Goal: Information Seeking & Learning: Learn about a topic

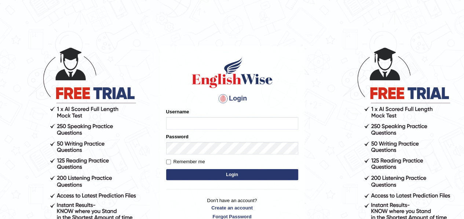
click at [210, 126] on input "Username" at bounding box center [232, 123] width 132 height 12
type input "S2968"
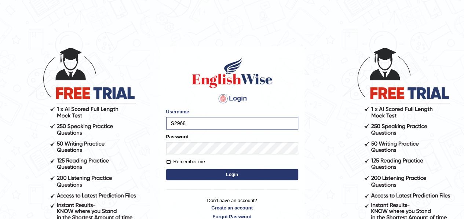
click at [169, 162] on input "Remember me" at bounding box center [168, 162] width 5 height 5
checkbox input "true"
click at [197, 173] on button "Login" at bounding box center [232, 174] width 132 height 11
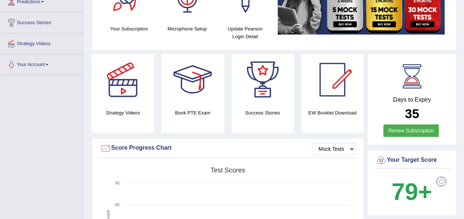
scroll to position [130, 0]
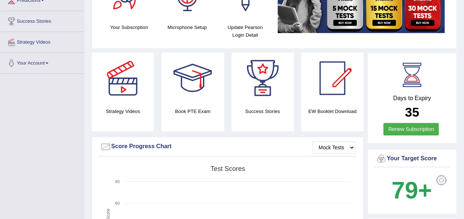
click at [190, 109] on h4 "Book PTE Exam" at bounding box center [192, 111] width 62 height 8
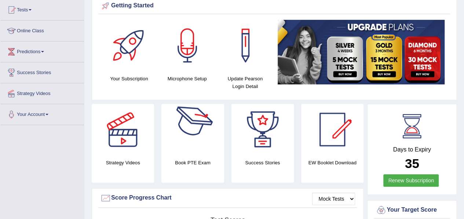
scroll to position [64, 0]
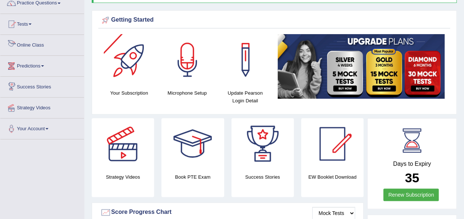
click at [74, 44] on link "Online Class" at bounding box center [42, 44] width 84 height 18
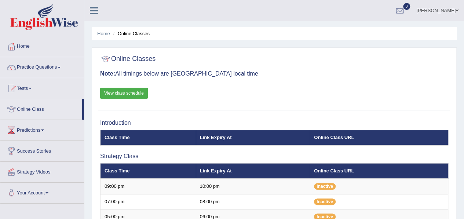
scroll to position [99, 0]
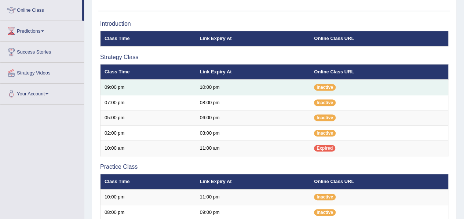
click at [107, 87] on td "09:00 pm" at bounding box center [147, 87] width 95 height 15
click at [325, 80] on td "Inactive" at bounding box center [379, 87] width 138 height 15
drag, startPoint x: 325, startPoint y: 80, endPoint x: 301, endPoint y: 81, distance: 23.1
click at [301, 81] on td "10:00 pm" at bounding box center [253, 87] width 114 height 15
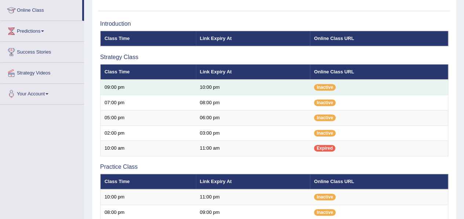
click at [301, 81] on td "10:00 pm" at bounding box center [253, 87] width 114 height 15
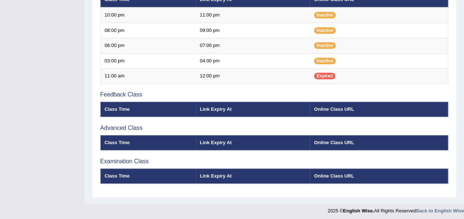
scroll to position [281, 0]
click at [338, 105] on th "Online Class URL" at bounding box center [379, 109] width 138 height 15
click at [121, 143] on th "Class Time" at bounding box center [147, 142] width 95 height 15
click at [128, 121] on div "Introduction Class Time Link Expiry At Online Class URL Strategy Class Class Ti…" at bounding box center [274, 14] width 352 height 359
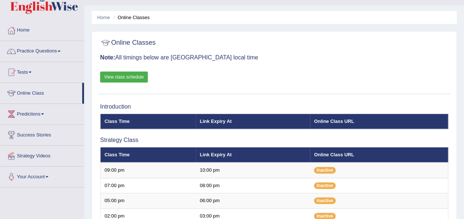
scroll to position [14, 0]
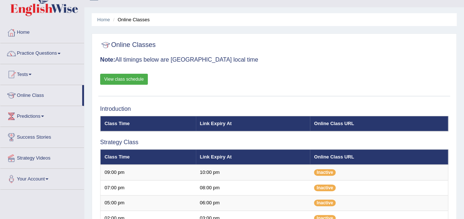
click at [116, 75] on link "View class schedule" at bounding box center [124, 79] width 48 height 11
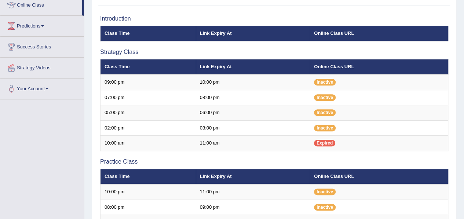
scroll to position [105, 0]
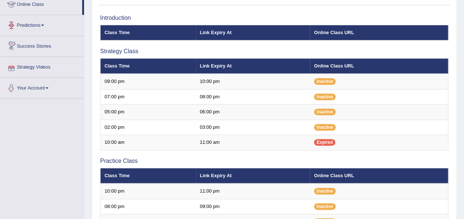
click at [32, 7] on link "Online Class" at bounding box center [41, 3] width 82 height 18
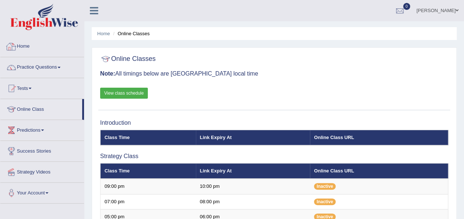
click at [18, 46] on link "Home" at bounding box center [42, 45] width 84 height 18
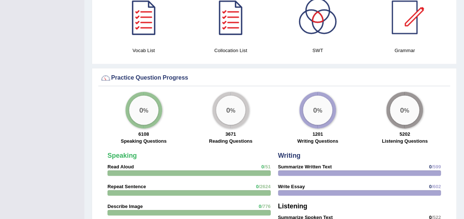
scroll to position [471, 0]
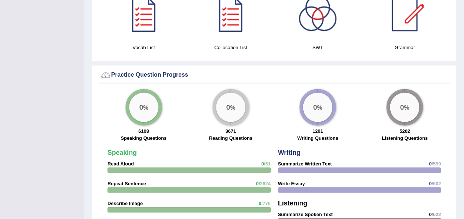
click at [409, 112] on div "0 %" at bounding box center [404, 106] width 29 height 29
click at [403, 128] on strong "5202" at bounding box center [404, 131] width 11 height 6
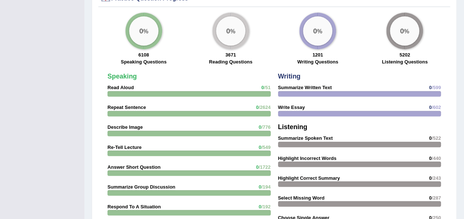
scroll to position [549, 0]
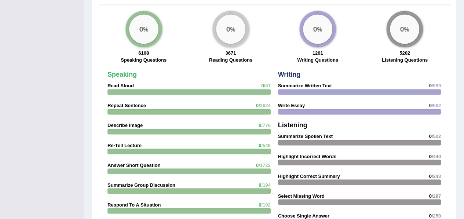
click at [298, 136] on strong "Summarize Spoken Text" at bounding box center [305, 136] width 55 height 6
click at [298, 135] on strong "Summarize Spoken Text" at bounding box center [305, 136] width 55 height 6
click at [326, 160] on div at bounding box center [359, 163] width 163 height 6
click at [303, 157] on strong "Highlight Incorrect Words" at bounding box center [307, 156] width 58 height 6
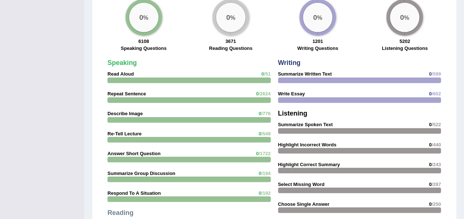
scroll to position [556, 0]
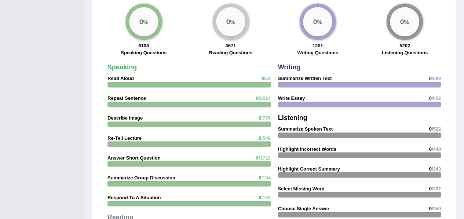
click at [121, 82] on div at bounding box center [188, 85] width 163 height 6
click at [117, 76] on strong "Read Aloud" at bounding box center [120, 79] width 26 height 6
drag, startPoint x: 153, startPoint y: 79, endPoint x: 147, endPoint y: 17, distance: 62.3
click at [147, 17] on div "Practice Question Progress 0 % 6108 Speaking Questions 0 % 3671 Reading Questio…" at bounding box center [274, 156] width 365 height 354
click at [147, 17] on div "0 %" at bounding box center [143, 21] width 29 height 29
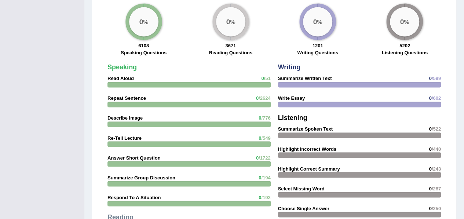
click at [143, 38] on div "0 %" at bounding box center [143, 21] width 37 height 37
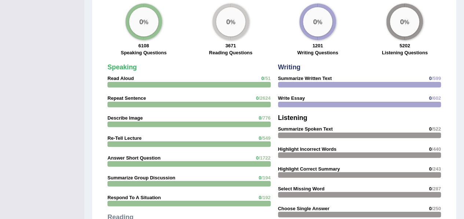
click at [143, 38] on div "0 %" at bounding box center [143, 21] width 37 height 37
click at [142, 28] on div "0 %" at bounding box center [143, 21] width 29 height 29
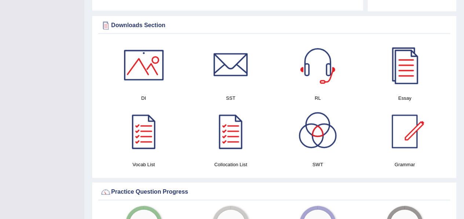
scroll to position [354, 0]
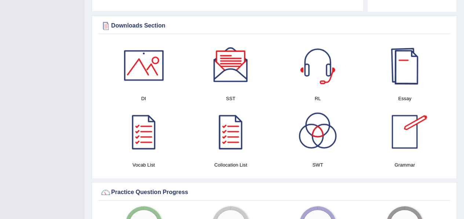
click at [403, 70] on div at bounding box center [404, 65] width 51 height 51
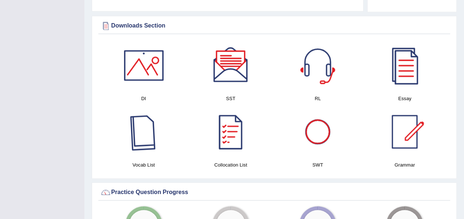
click at [143, 143] on div at bounding box center [143, 131] width 51 height 51
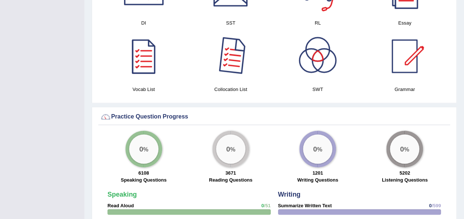
scroll to position [429, 0]
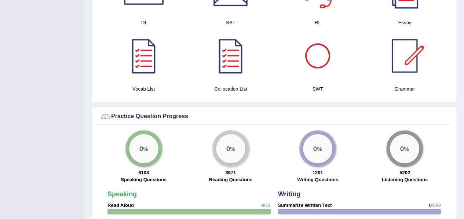
click at [329, 61] on div at bounding box center [317, 55] width 51 height 51
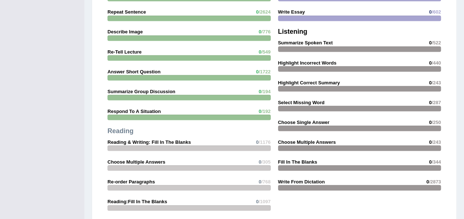
scroll to position [639, 0]
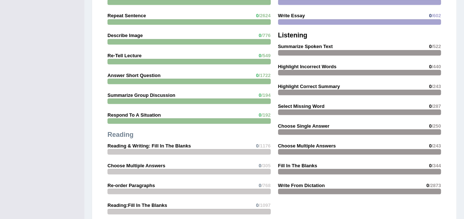
click at [180, 61] on div at bounding box center [188, 62] width 163 height 6
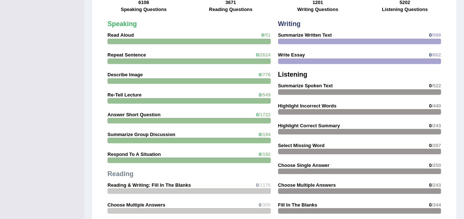
scroll to position [598, 0]
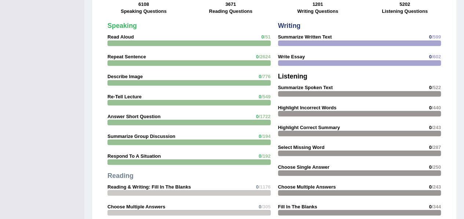
click at [158, 33] on div "Speaking Read Aloud 0 /51 Repeat Sentence 0 /2624 Describe Image 0 /776 Re-Tell…" at bounding box center [189, 151] width 171 height 264
drag, startPoint x: 158, startPoint y: 33, endPoint x: 117, endPoint y: 32, distance: 40.4
click at [117, 32] on div "Speaking Read Aloud 0 /51 Repeat Sentence 0 /2624 Describe Image 0 /776 Re-Tell…" at bounding box center [189, 151] width 171 height 264
click at [117, 34] on strong "Read Aloud" at bounding box center [120, 37] width 26 height 6
click at [128, 61] on div at bounding box center [188, 63] width 163 height 6
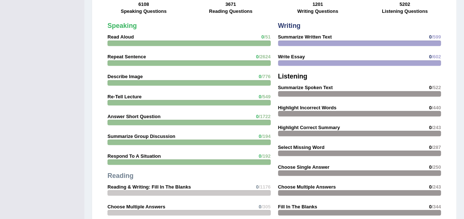
click at [127, 94] on strong "Re-Tell Lecture" at bounding box center [124, 97] width 34 height 6
drag, startPoint x: 127, startPoint y: 94, endPoint x: 120, endPoint y: 131, distance: 38.2
click at [120, 131] on div "Speaking Read Aloud 0 /51 Repeat Sentence 0 /2624 Describe Image 0 /776 Re-Tell…" at bounding box center [189, 151] width 171 height 264
click at [120, 133] on strong "Summarize Group Discussion" at bounding box center [141, 136] width 68 height 6
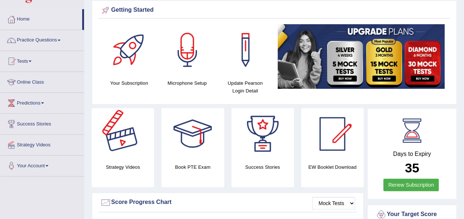
scroll to position [0, 0]
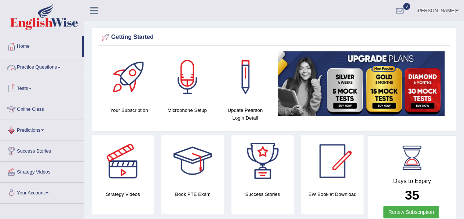
click at [33, 67] on link "Practice Questions" at bounding box center [42, 66] width 84 height 18
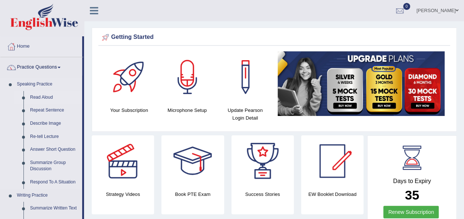
click at [44, 95] on link "Read Aloud" at bounding box center [54, 97] width 55 height 13
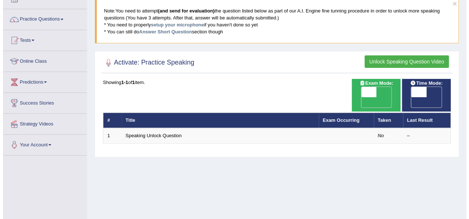
scroll to position [47, 0]
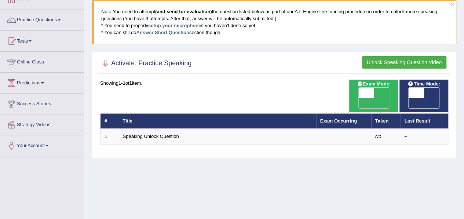
click at [359, 98] on span "OFF" at bounding box center [350, 103] width 15 height 10
checkbox input "true"
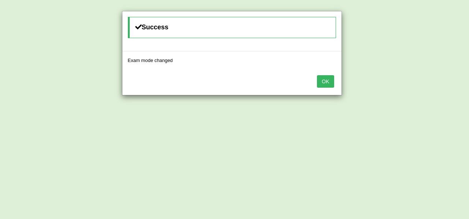
click at [327, 85] on button "OK" at bounding box center [325, 81] width 17 height 12
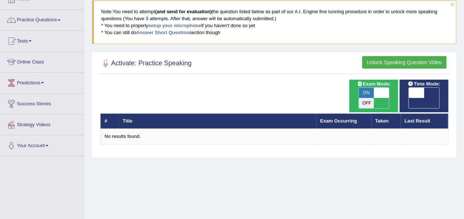
click at [367, 90] on span "ON" at bounding box center [366, 93] width 15 height 10
checkbox input "false"
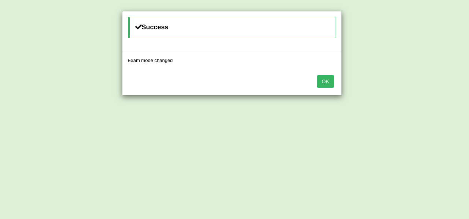
click at [326, 83] on button "OK" at bounding box center [325, 81] width 17 height 12
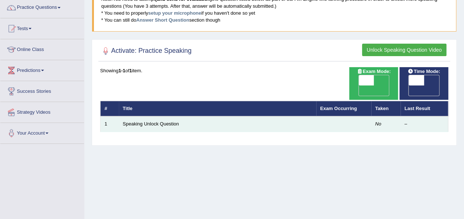
scroll to position [61, 0]
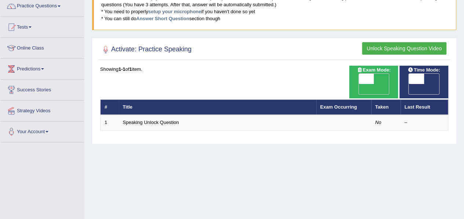
click at [411, 99] on th "Last Result" at bounding box center [424, 106] width 48 height 15
click at [343, 99] on th "Exam Occurring" at bounding box center [343, 106] width 55 height 15
click at [154, 77] on div "Showing 1-1 of 1 item. # Title Exam Occurring Taken Last Result 1 Speaking Unlo…" at bounding box center [274, 98] width 348 height 65
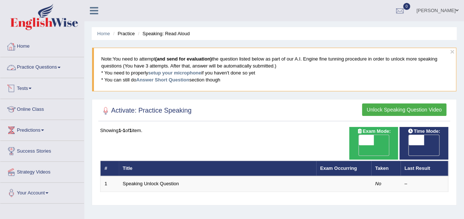
click at [39, 87] on link "Tests" at bounding box center [42, 87] width 84 height 18
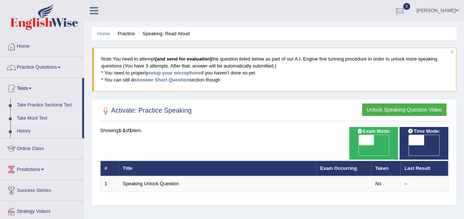
click at [38, 116] on link "Take Mock Test" at bounding box center [48, 118] width 69 height 13
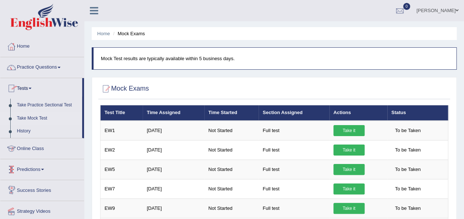
click at [41, 165] on link "Predictions" at bounding box center [42, 168] width 84 height 18
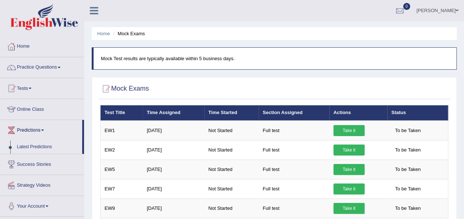
click at [42, 146] on link "Latest Predictions" at bounding box center [48, 146] width 69 height 13
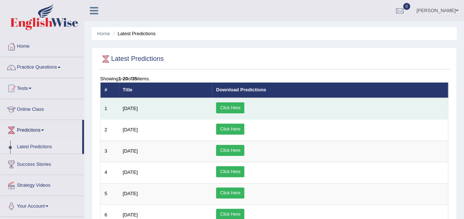
click at [244, 109] on link "Click Here" at bounding box center [230, 107] width 28 height 11
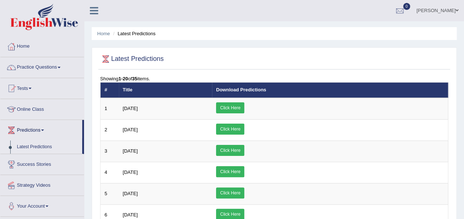
click at [28, 162] on link "Success Stories" at bounding box center [42, 163] width 84 height 18
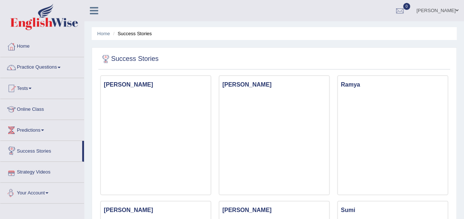
click at [45, 169] on link "Strategy Videos" at bounding box center [42, 171] width 84 height 18
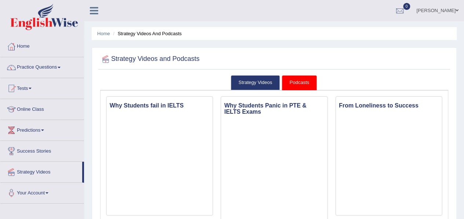
click at [45, 169] on link "Strategy Videos" at bounding box center [41, 171] width 82 height 18
